Goal: Task Accomplishment & Management: Complete application form

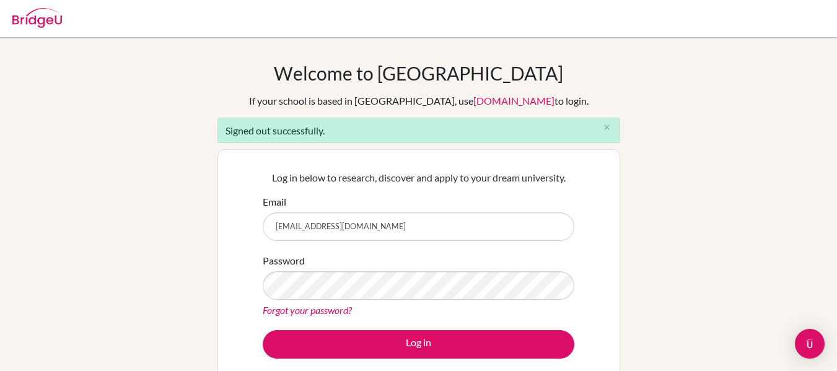
click at [388, 226] on input "[EMAIL_ADDRESS][DOMAIN_NAME]" at bounding box center [418, 226] width 311 height 28
type input "[EMAIL_ADDRESS][DOMAIN_NAME]"
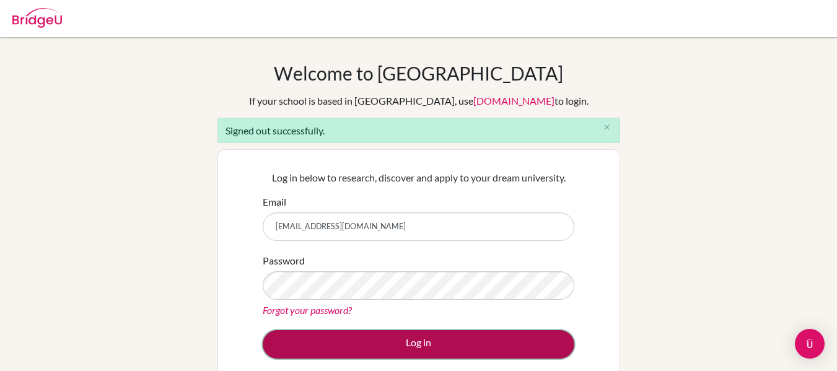
click at [454, 344] on button "Log in" at bounding box center [418, 344] width 311 height 28
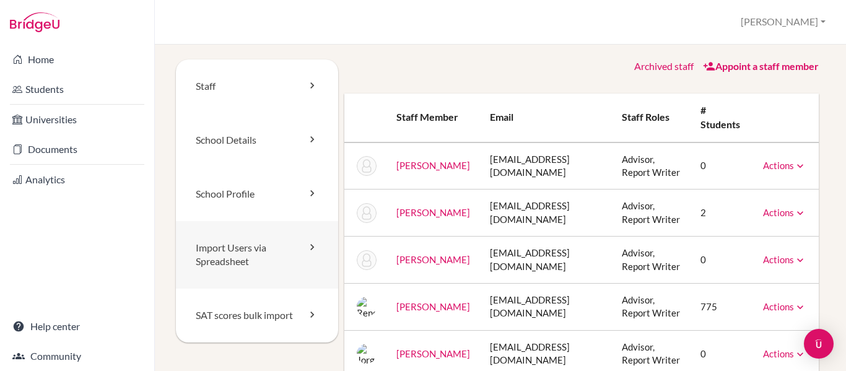
click at [290, 257] on link "Import Users via Spreadsheet" at bounding box center [257, 255] width 162 height 68
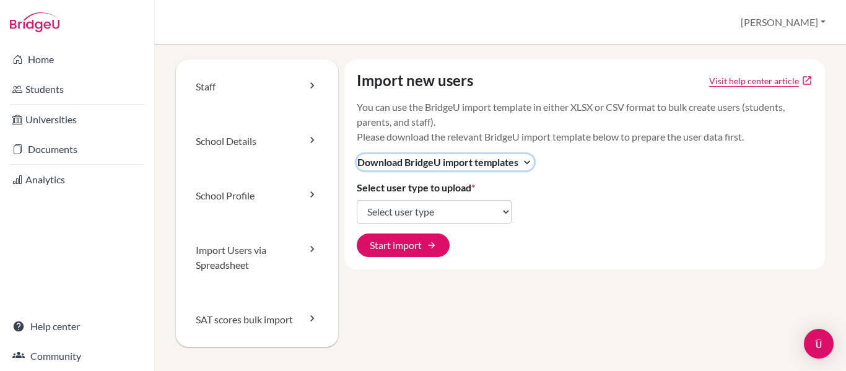
click at [525, 162] on icon "expand_more" at bounding box center [527, 162] width 12 height 12
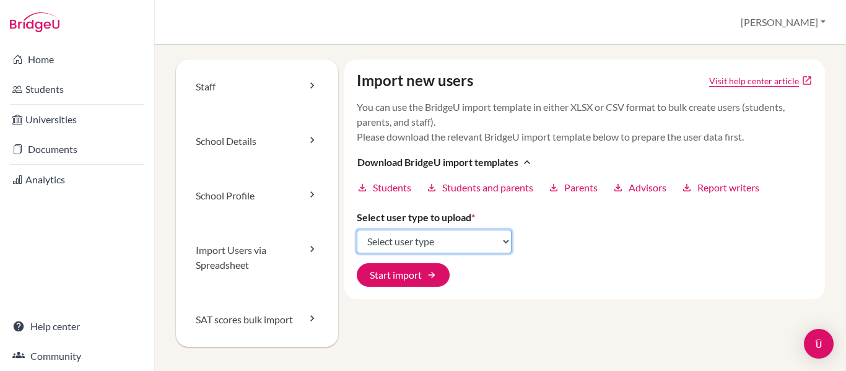
click at [500, 239] on select "Select user type Students Students and parents Parents Advisors Report writers" at bounding box center [434, 242] width 155 height 24
select select "students"
click at [357, 230] on select "Select user type Students Students and parents Parents Advisors Report writers" at bounding box center [434, 242] width 155 height 24
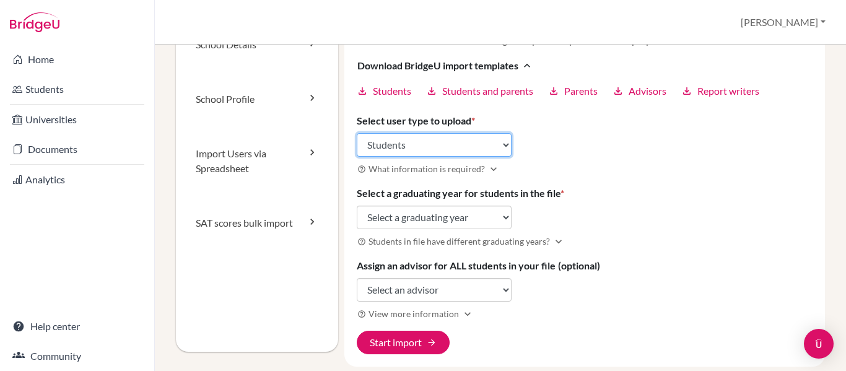
scroll to position [147, 0]
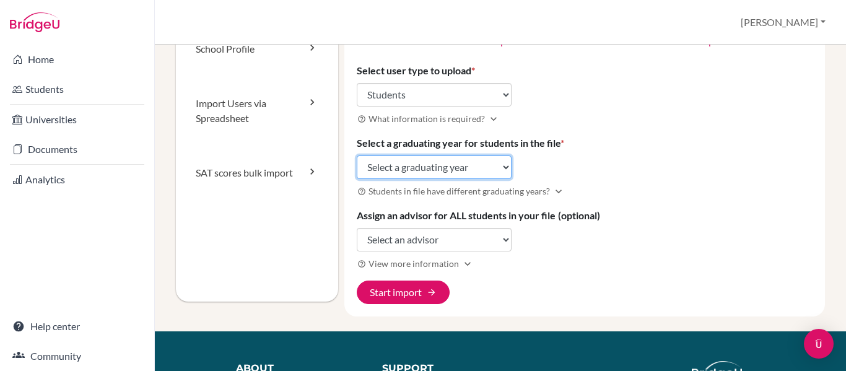
click at [498, 164] on select "Select a graduating year [DATE] 2025 2026 2027 2028 2029" at bounding box center [434, 167] width 155 height 24
click at [357, 155] on select "Select a graduating year [DATE] 2025 2026 2027 2028 2029" at bounding box center [434, 167] width 155 height 24
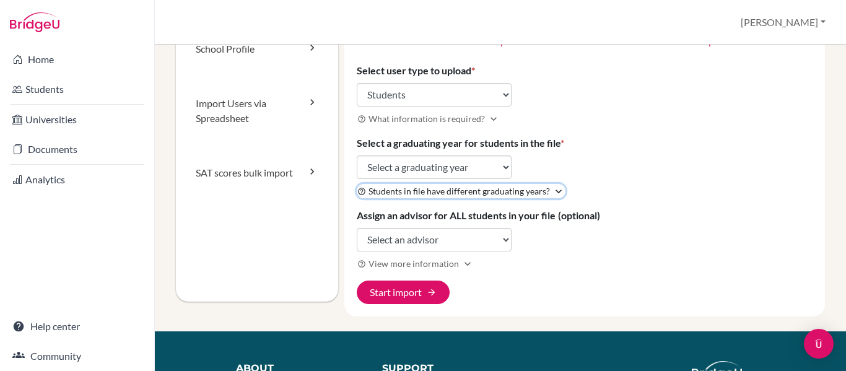
click at [552, 191] on icon "expand_more" at bounding box center [558, 191] width 12 height 12
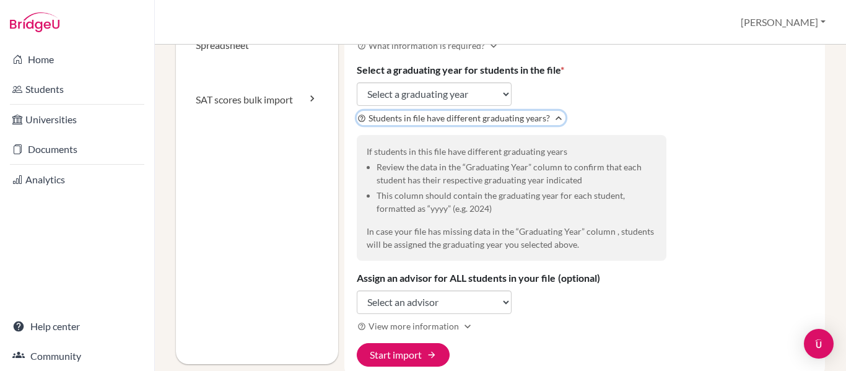
scroll to position [222, 0]
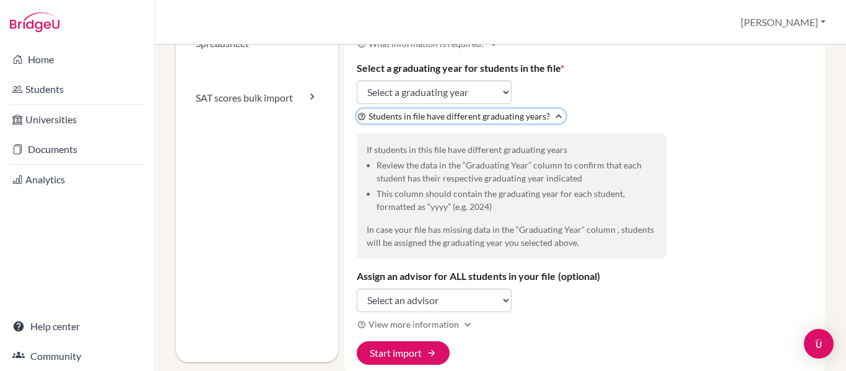
click at [555, 115] on icon "expand_less" at bounding box center [558, 116] width 12 height 12
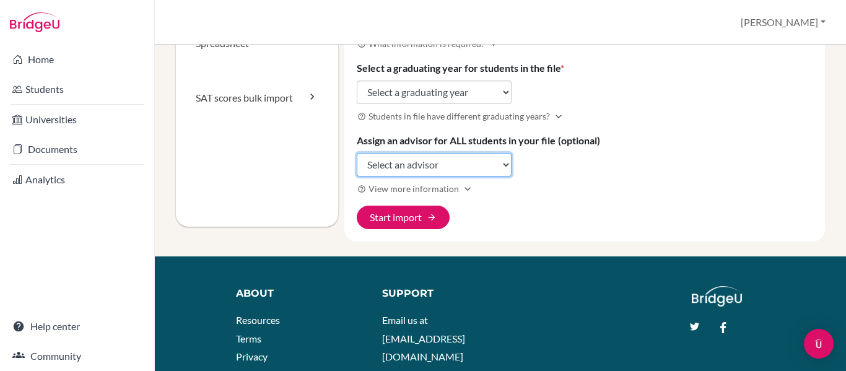
click at [495, 166] on select "Select an advisor [PERSON_NAME] [PERSON_NAME] [PERSON_NAME] [PERSON_NAME] [PERS…" at bounding box center [434, 165] width 155 height 24
select select "438090"
click at [357, 153] on select "Select an advisor [PERSON_NAME] [PERSON_NAME] [PERSON_NAME] [PERSON_NAME] [PERS…" at bounding box center [434, 165] width 155 height 24
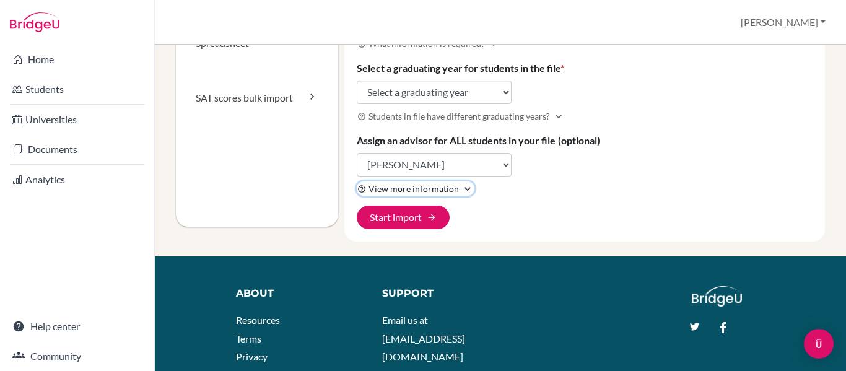
click at [463, 189] on icon "expand_more" at bounding box center [467, 189] width 12 height 12
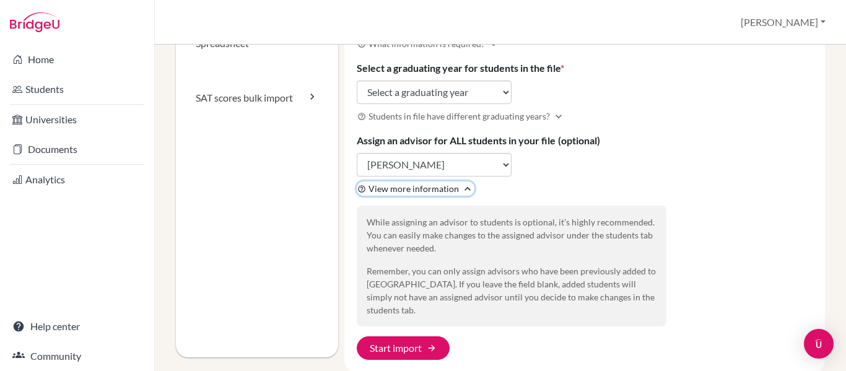
click at [463, 189] on icon "expand_less" at bounding box center [467, 189] width 12 height 12
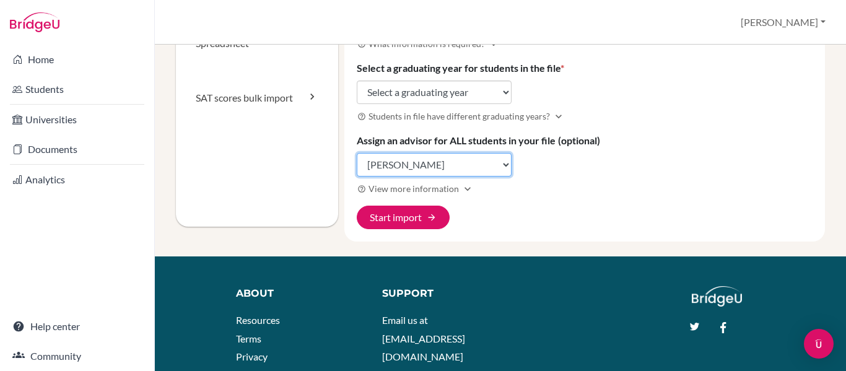
click at [489, 164] on select "Select an advisor [PERSON_NAME] [PERSON_NAME] [PERSON_NAME] [PERSON_NAME] [PERS…" at bounding box center [434, 165] width 155 height 24
click at [357, 153] on select "Select an advisor [PERSON_NAME] [PERSON_NAME] [PERSON_NAME] [PERSON_NAME] [PERS…" at bounding box center [434, 165] width 155 height 24
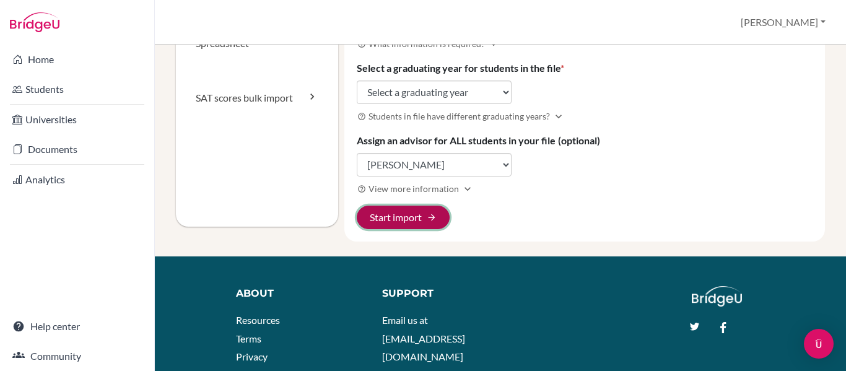
click at [405, 221] on button "Start import arrow_forward" at bounding box center [403, 218] width 93 height 24
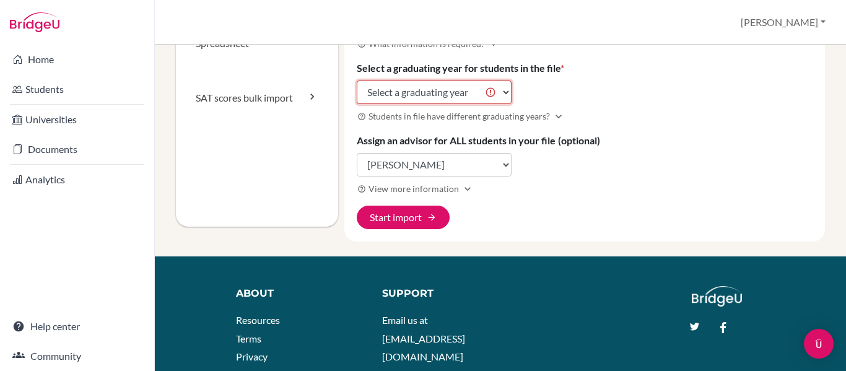
click at [487, 94] on select "Select a graduating year [DATE] 2025 2026 2027 2028 2029" at bounding box center [434, 93] width 155 height 24
select select "2029"
click at [357, 81] on select "Select a graduating year [DATE] 2025 2026 2027 2028 2029" at bounding box center [434, 93] width 155 height 24
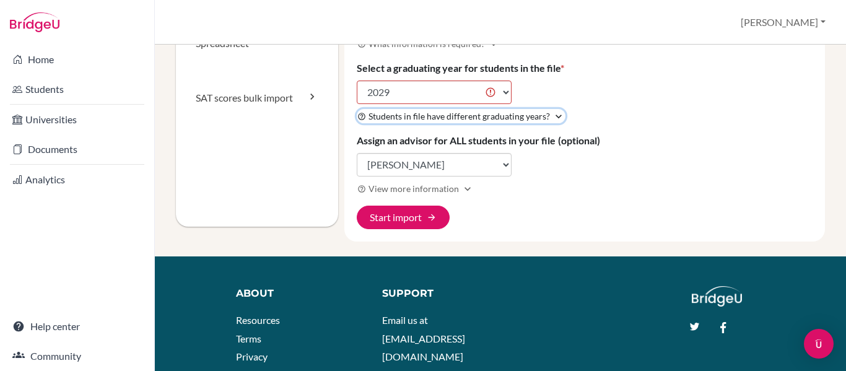
click at [552, 113] on icon "expand_more" at bounding box center [558, 116] width 12 height 12
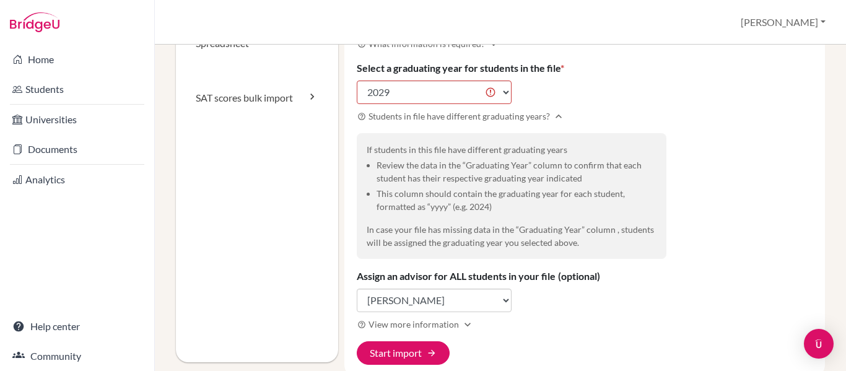
click at [814, 152] on div "Import new users Visit help center article open_in_new You can use the BridgeU …" at bounding box center [584, 107] width 481 height 539
click at [406, 352] on button "Start import arrow_forward" at bounding box center [403, 353] width 93 height 24
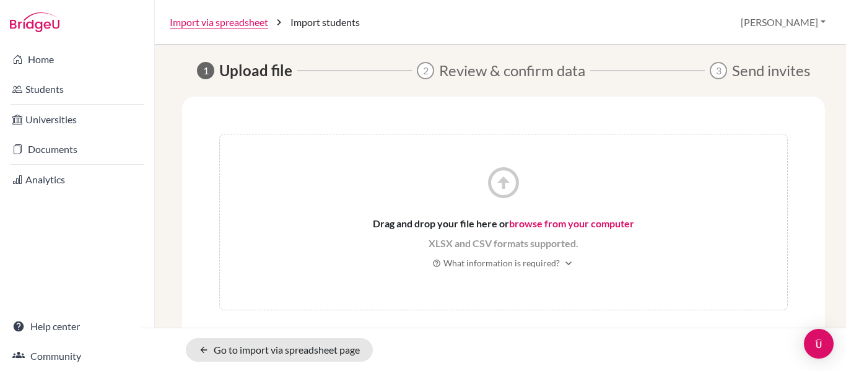
click at [539, 222] on link "browse from your computer" at bounding box center [571, 223] width 125 height 12
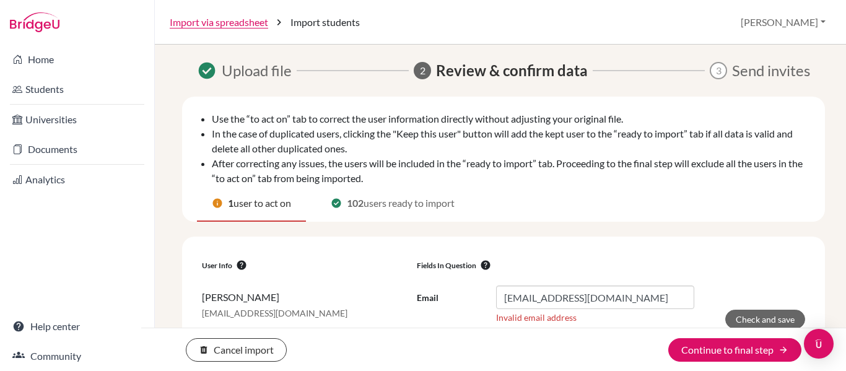
click at [215, 208] on span "info" at bounding box center [217, 203] width 11 height 11
click at [215, 204] on span "info" at bounding box center [217, 203] width 11 height 11
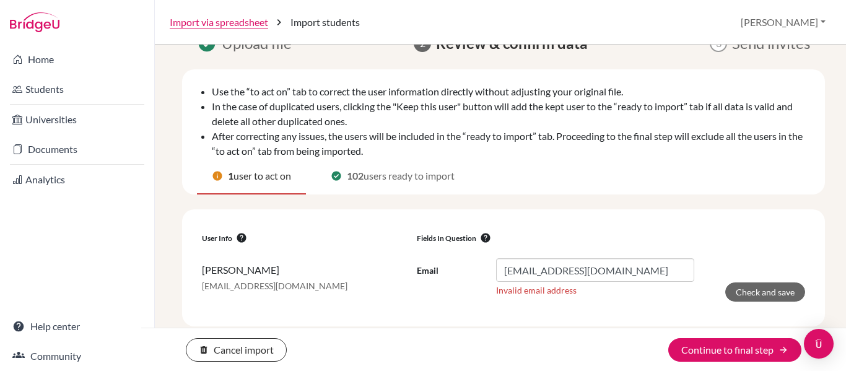
scroll to position [27, 0]
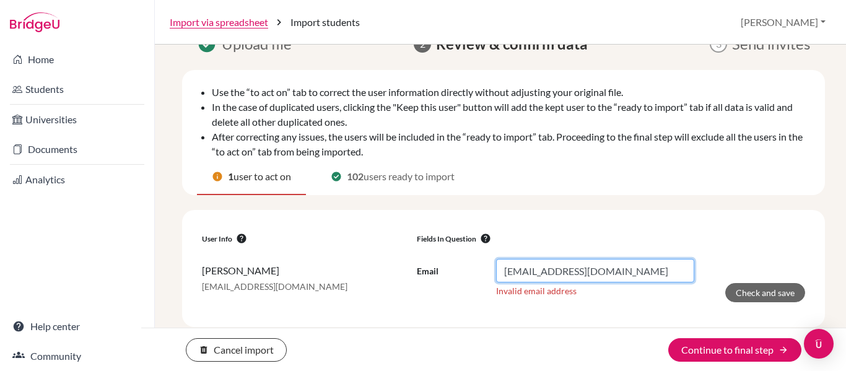
click at [536, 268] on input "aehernández@happydaysfreedom.com" at bounding box center [595, 271] width 198 height 24
type input "aehernandez@happydaysfreedom.com"
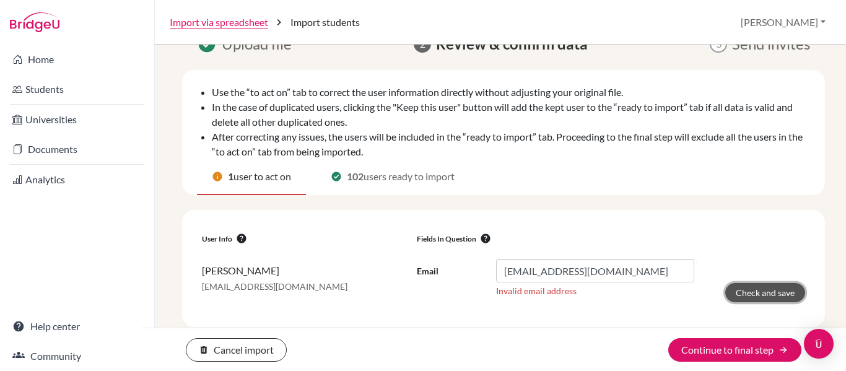
click at [747, 292] on button "Check and save" at bounding box center [765, 292] width 80 height 19
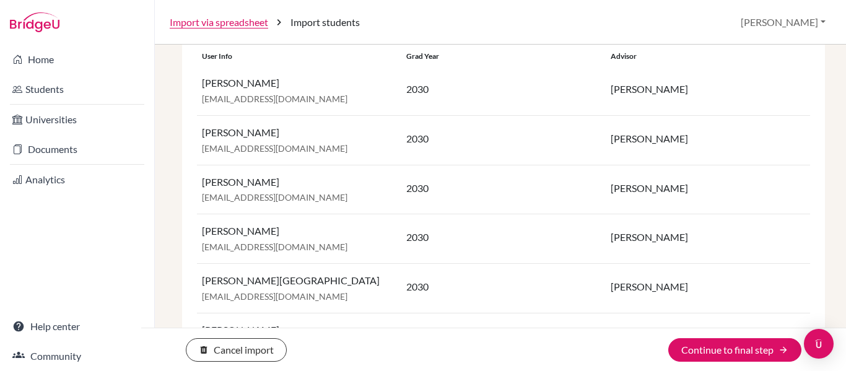
scroll to position [0, 0]
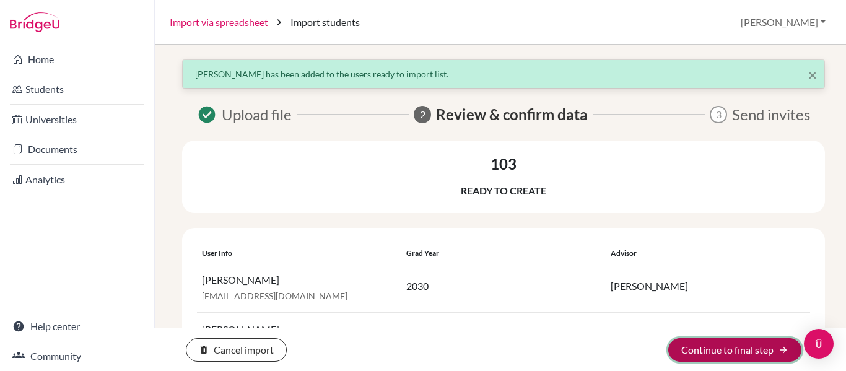
click at [727, 346] on button "Continue to final step arrow_forward" at bounding box center [734, 350] width 133 height 24
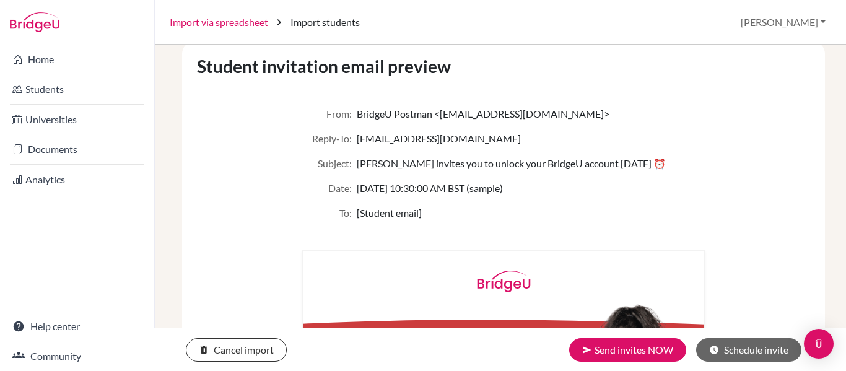
scroll to position [142, 0]
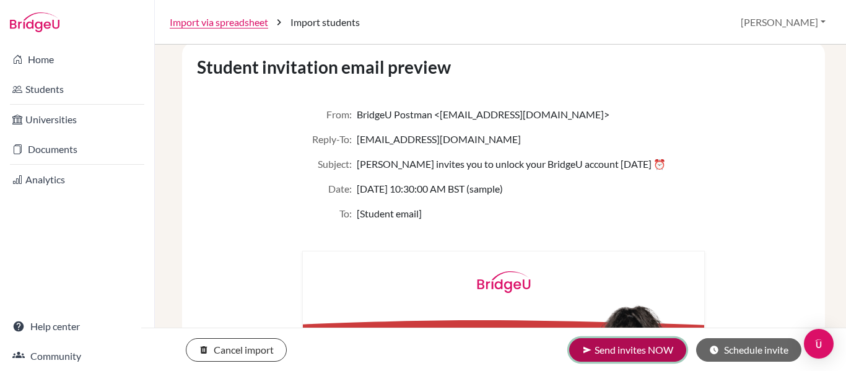
click at [627, 344] on button "send Send invites NOW" at bounding box center [627, 350] width 117 height 24
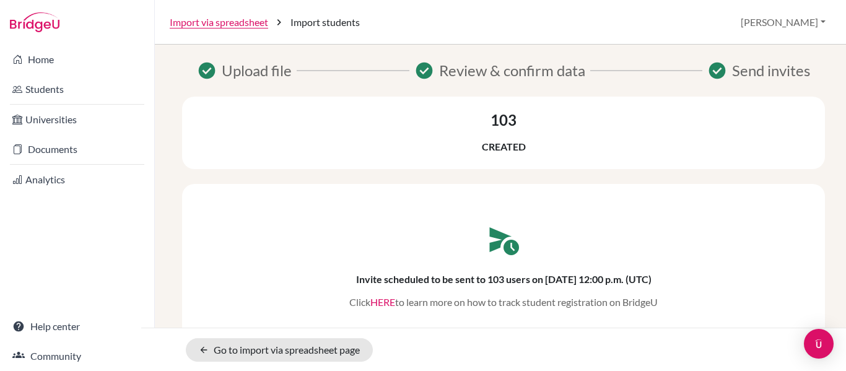
click at [383, 305] on link "HERE" at bounding box center [382, 302] width 25 height 12
